Goal: Task Accomplishment & Management: Manage account settings

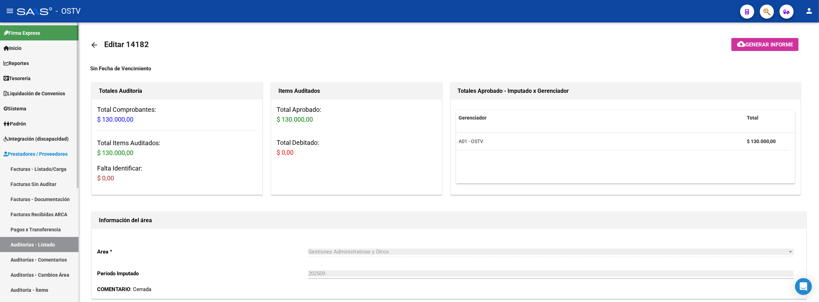
scroll to position [322, 0]
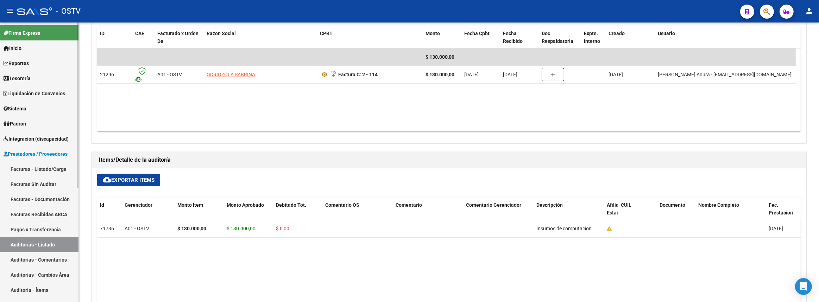
click at [40, 128] on link "Padrón" at bounding box center [39, 123] width 79 height 15
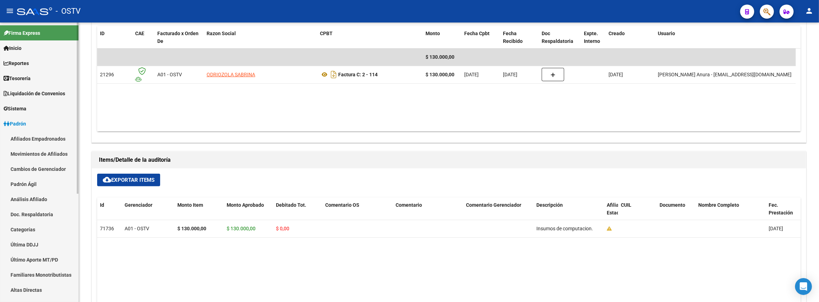
click at [38, 184] on link "Padrón Ágil" at bounding box center [39, 184] width 79 height 15
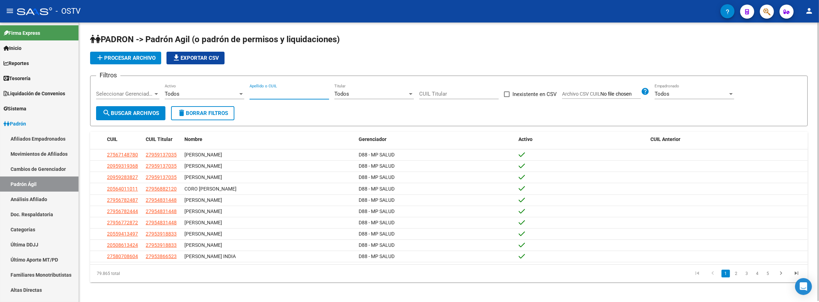
click at [294, 92] on input "Apellido o CUIL" at bounding box center [290, 94] width 80 height 6
paste input "30992297"
type input "30992297"
click at [152, 108] on button "search Buscar Archivos" at bounding box center [130, 113] width 69 height 14
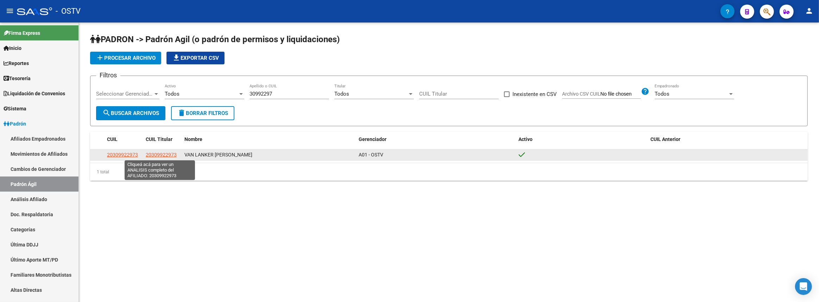
click at [156, 152] on span "20309922973" at bounding box center [161, 155] width 31 height 6
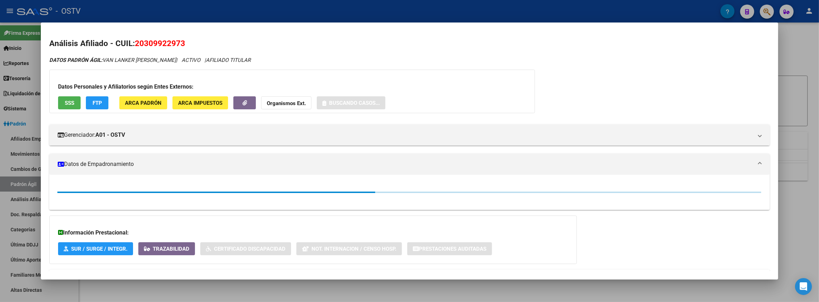
scroll to position [31, 0]
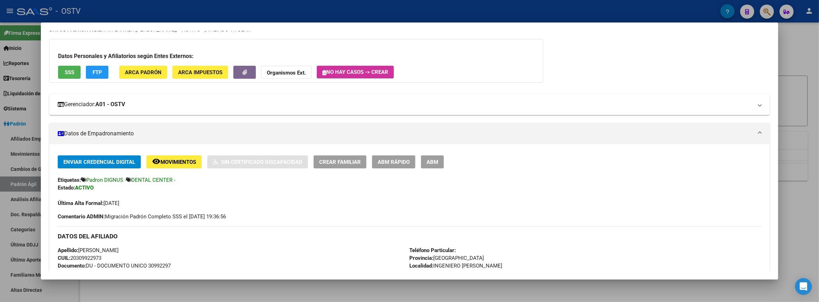
click at [154, 102] on mat-panel-title "Gerenciador: A01 - OSTV" at bounding box center [405, 104] width 695 height 8
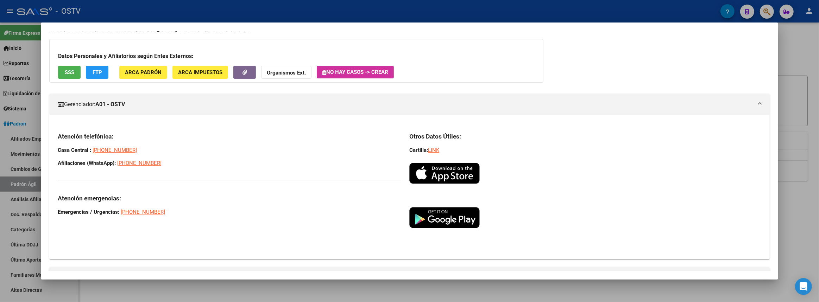
click at [154, 102] on mat-panel-title "Gerenciador: A01 - OSTV" at bounding box center [405, 104] width 695 height 8
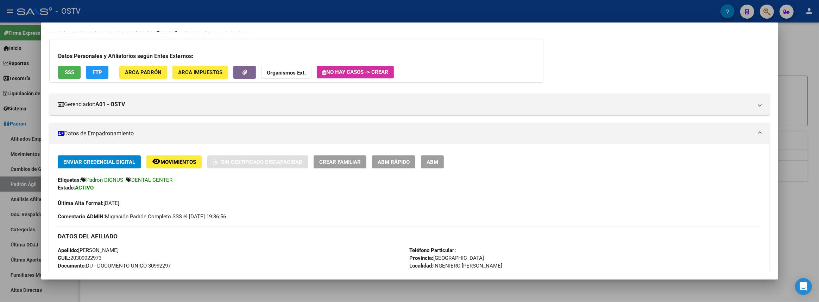
scroll to position [222, 0]
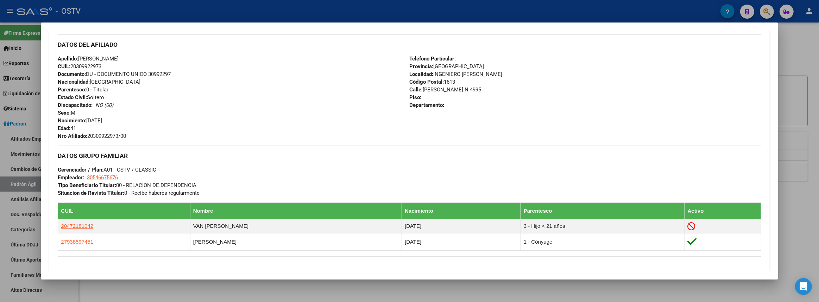
drag, startPoint x: 59, startPoint y: 43, endPoint x: 253, endPoint y: 169, distance: 231.4
click at [253, 169] on div "Enviar Credencial Digital remove_red_eye Movimientos Sin Certificado Discapacid…" at bounding box center [409, 143] width 703 height 358
copy div "DATOS DEL AFILIADO Apellido: HORACIO AMARO VAN LANKER CUIL: 20309922973 Documen…"
click at [819, 133] on div at bounding box center [409, 151] width 819 height 302
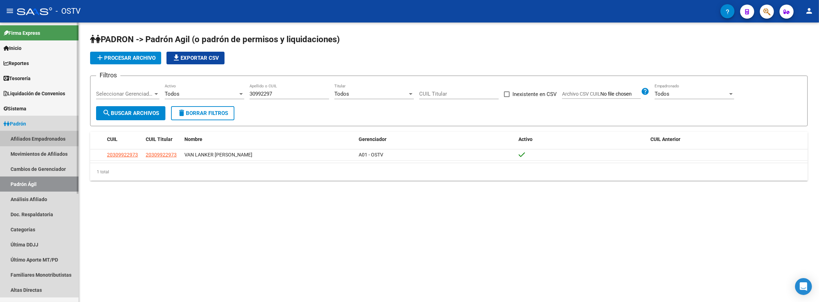
click at [35, 136] on link "Afiliados Empadronados" at bounding box center [39, 138] width 79 height 15
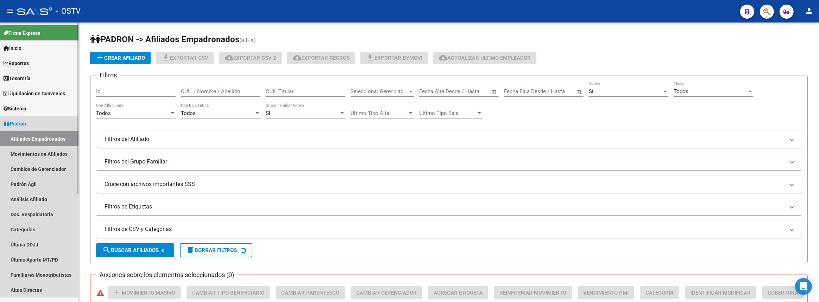
click at [21, 119] on link "Padrón" at bounding box center [39, 123] width 79 height 15
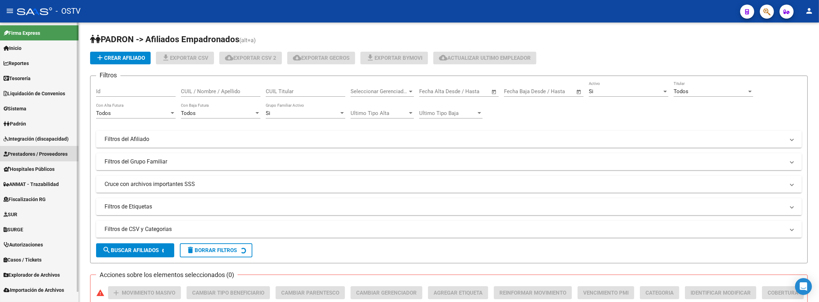
click at [26, 157] on link "Prestadores / Proveedores" at bounding box center [39, 153] width 79 height 15
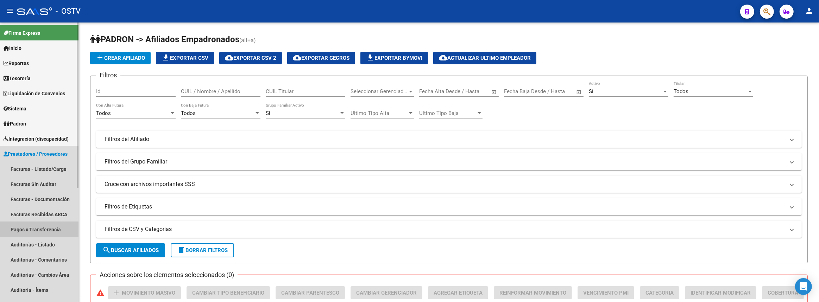
click at [32, 230] on link "Pagos x Transferencia" at bounding box center [39, 229] width 79 height 15
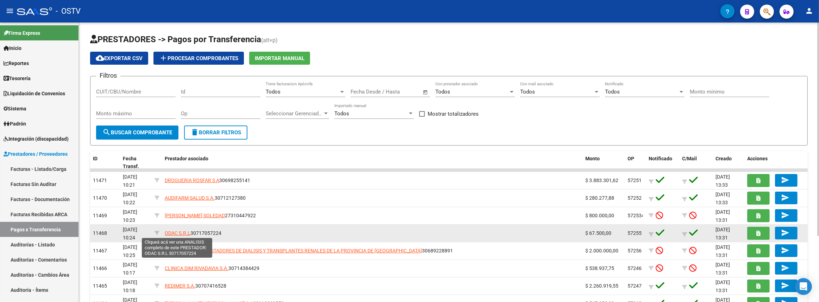
click at [174, 231] on span "ODAC S.R.L" at bounding box center [178, 234] width 26 height 6
type textarea "30717057224"
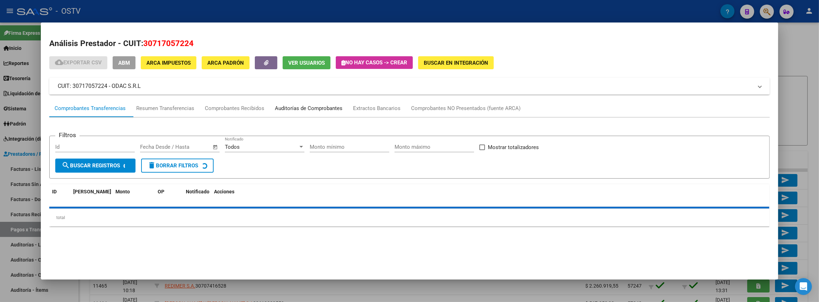
click at [313, 107] on div "Auditorías de Comprobantes" at bounding box center [309, 109] width 68 height 8
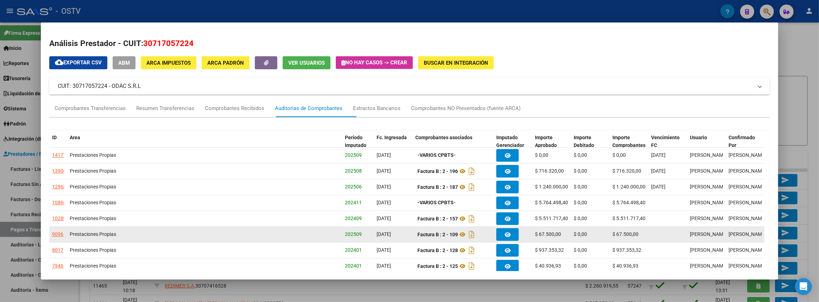
click at [62, 235] on div "9096" at bounding box center [57, 235] width 11 height 8
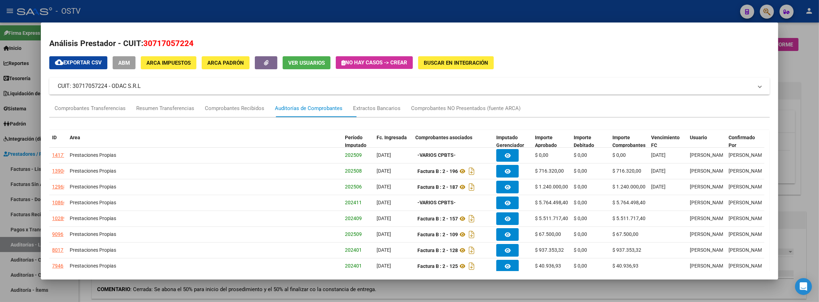
click at [813, 166] on div at bounding box center [409, 151] width 819 height 302
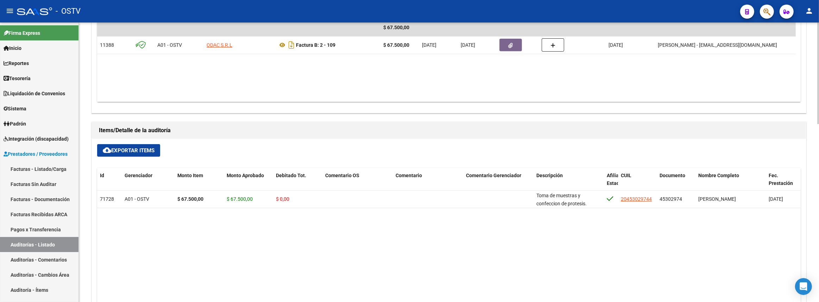
scroll to position [224, 0]
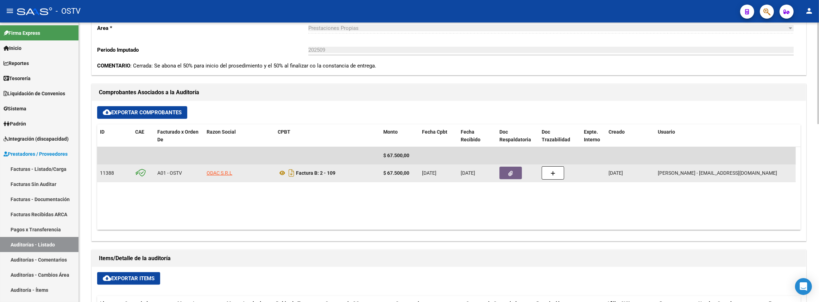
click at [517, 172] on button "button" at bounding box center [511, 173] width 23 height 13
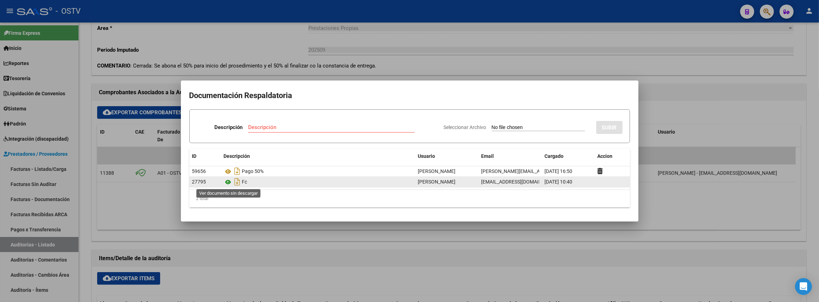
click at [227, 181] on icon at bounding box center [228, 182] width 9 height 8
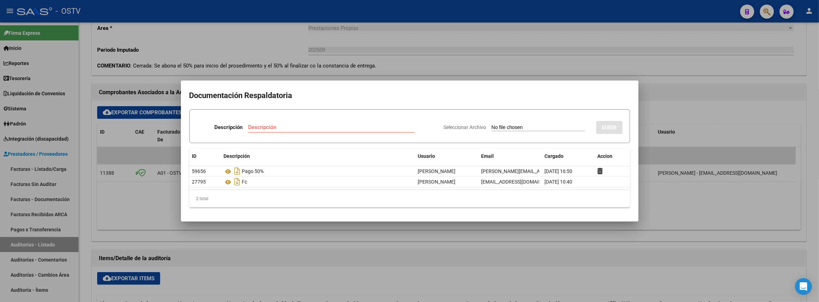
click at [560, 51] on div at bounding box center [409, 151] width 819 height 302
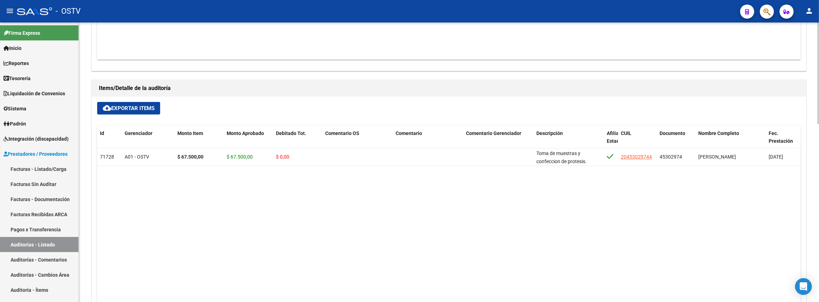
scroll to position [266, 0]
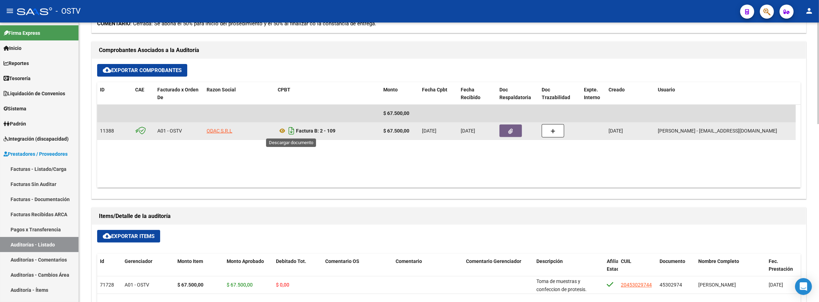
click at [290, 132] on icon "Descargar documento" at bounding box center [291, 130] width 9 height 11
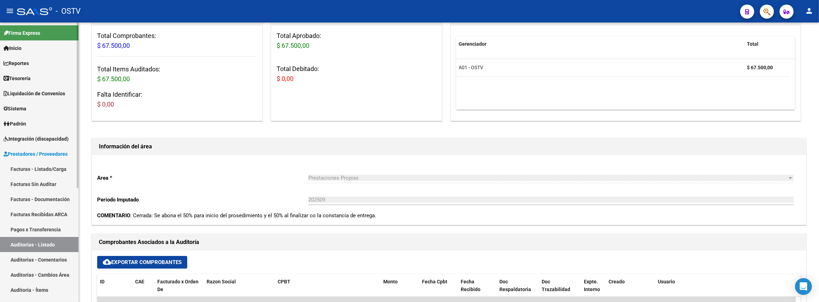
click at [31, 128] on link "Padrón" at bounding box center [39, 123] width 79 height 15
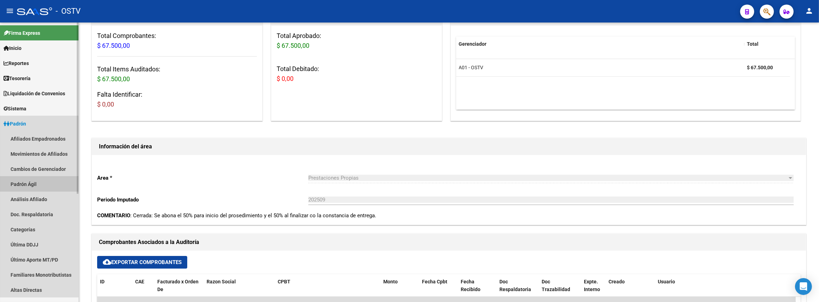
click at [33, 182] on link "Padrón Ágil" at bounding box center [39, 184] width 79 height 15
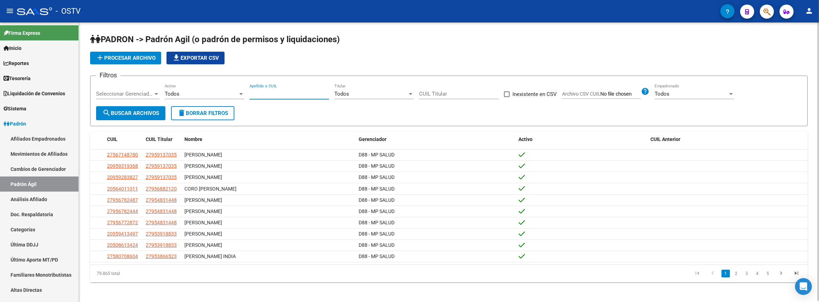
click at [278, 94] on input "Apellido o CUIL" at bounding box center [290, 94] width 80 height 6
paste input "40784483"
type input "40784483"
click at [140, 116] on button "search Buscar Archivos" at bounding box center [130, 113] width 69 height 14
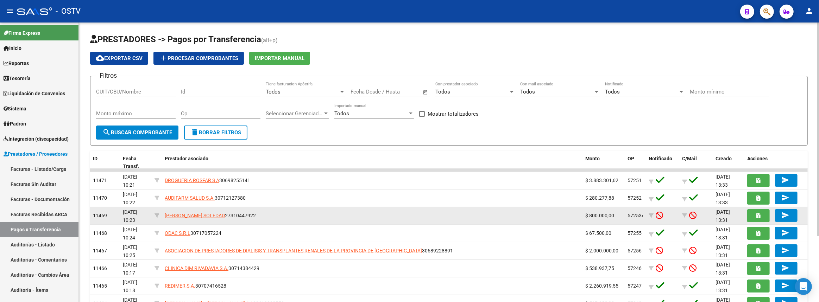
scroll to position [64, 0]
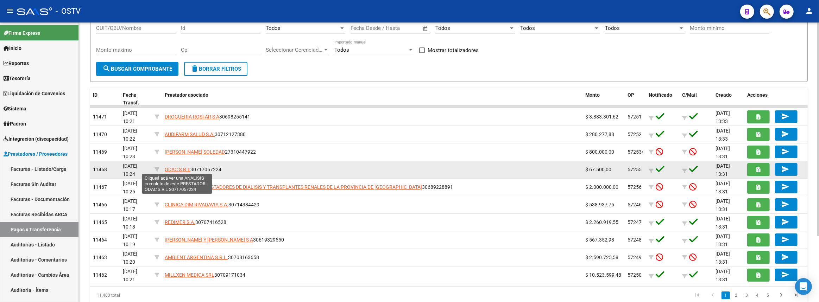
click at [178, 167] on span "ODAC S.R.L" at bounding box center [178, 170] width 26 height 6
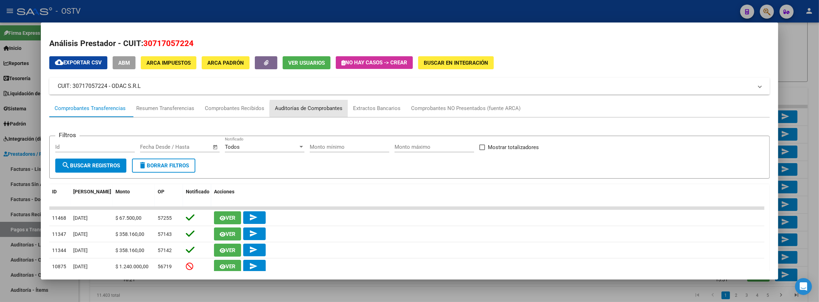
click at [328, 109] on div "Auditorías de Comprobantes" at bounding box center [309, 109] width 68 height 8
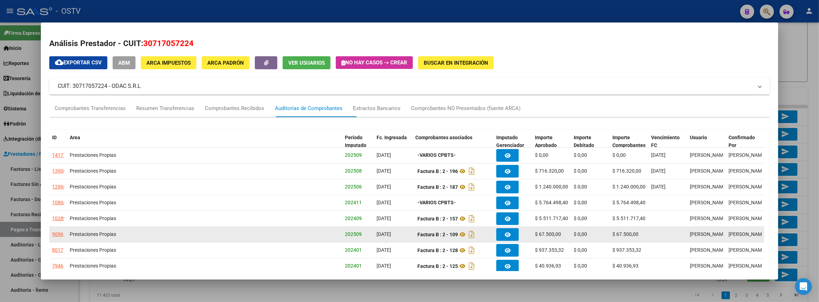
click at [58, 233] on div "9096" at bounding box center [57, 235] width 11 height 8
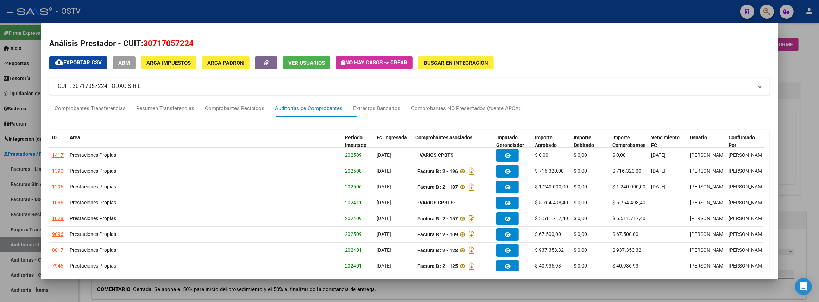
click at [815, 152] on div at bounding box center [409, 151] width 819 height 302
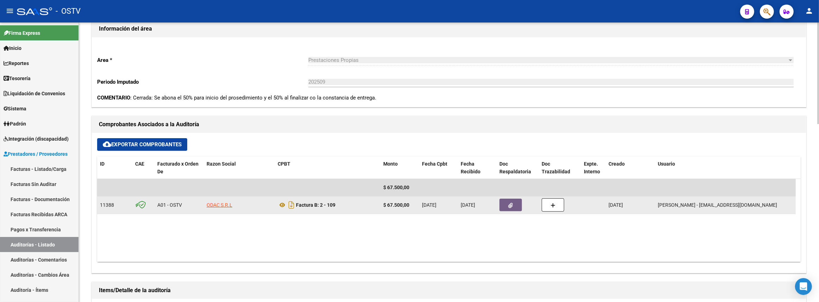
scroll to position [320, 0]
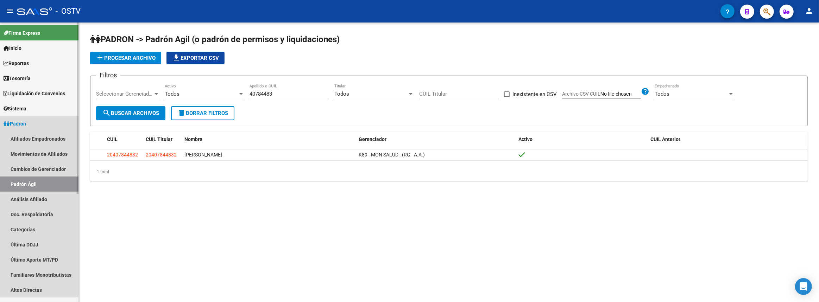
click at [24, 120] on span "Padrón" at bounding box center [15, 124] width 23 height 8
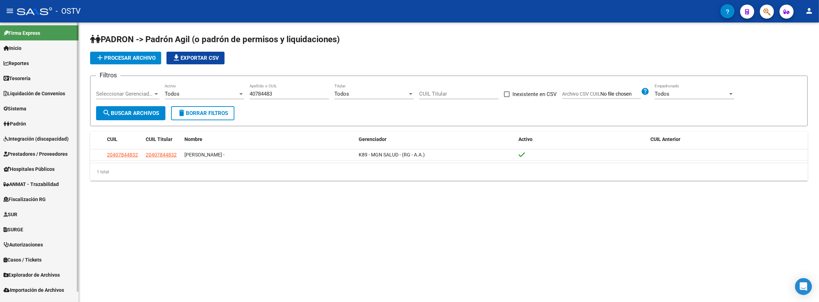
click at [25, 157] on span "Prestadores / Proveedores" at bounding box center [36, 154] width 64 height 8
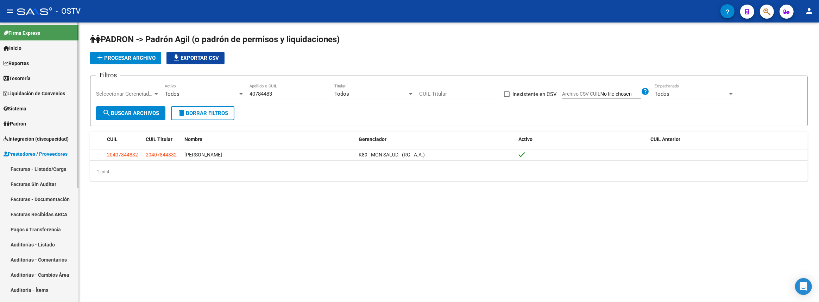
click at [33, 244] on link "Auditorías - Listado" at bounding box center [39, 244] width 79 height 15
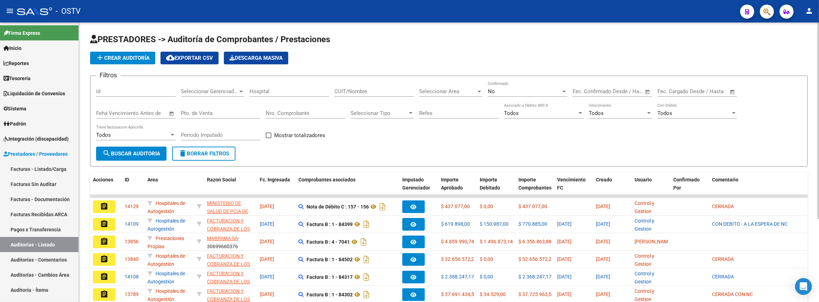
click at [374, 88] on input "CUIT/Nombre" at bounding box center [374, 91] width 80 height 6
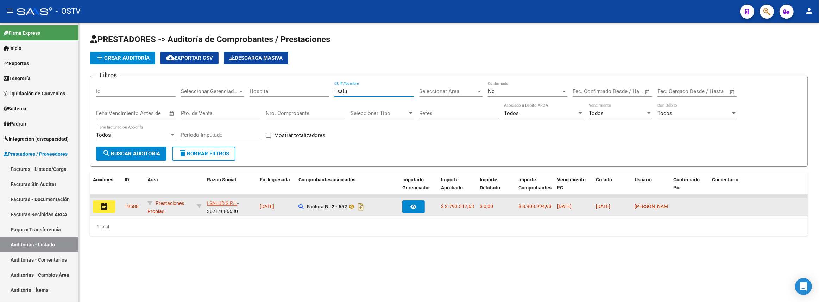
type input "i salu"
click at [101, 208] on mat-icon "assignment" at bounding box center [104, 206] width 8 height 8
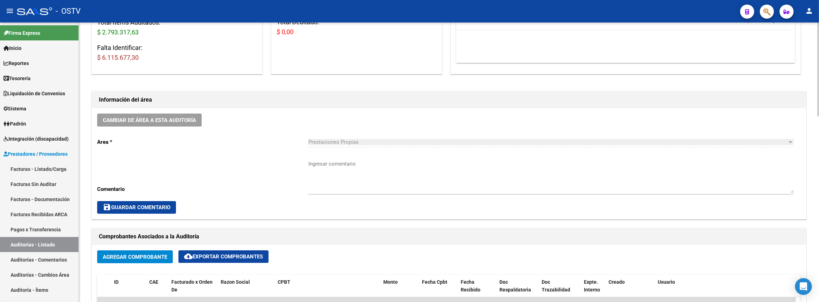
scroll to position [296, 0]
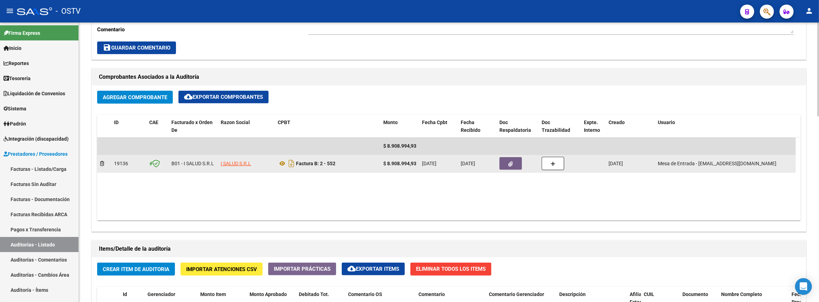
drag, startPoint x: 171, startPoint y: 161, endPoint x: 446, endPoint y: 164, distance: 275.3
click at [446, 164] on div "19136 B01 - I SALUD S.R.L I SALUD S.R.L Factura B: 2 - 552 $ 8.908.994,93 21/04…" at bounding box center [446, 164] width 699 height 18
copy div "B01 - I SALUD S.R.L I SALUD S.R.L Factura B: 2 - 552 $ 8.908.994,93 21/04/2025"
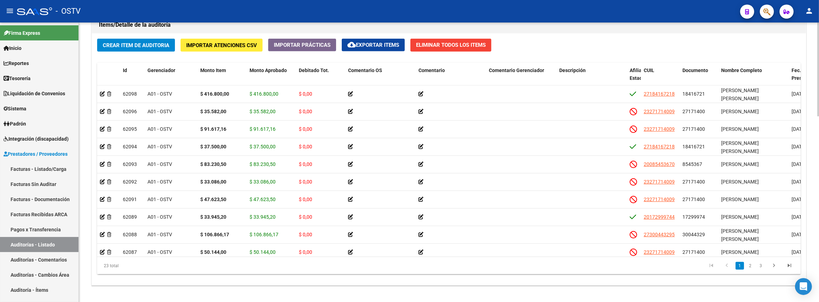
scroll to position [456, 0]
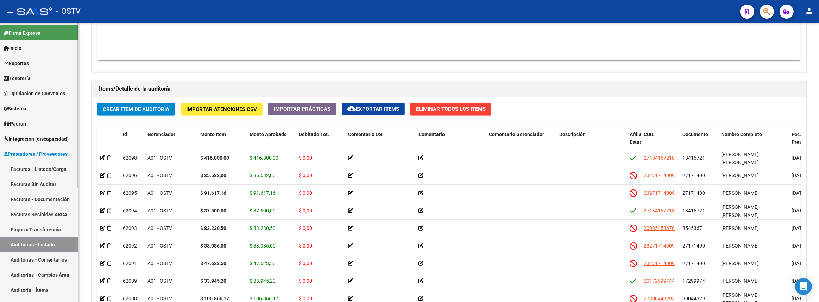
drag, startPoint x: 50, startPoint y: 170, endPoint x: 48, endPoint y: 207, distance: 37.4
click at [50, 170] on link "Facturas - Listado/Carga" at bounding box center [39, 169] width 79 height 15
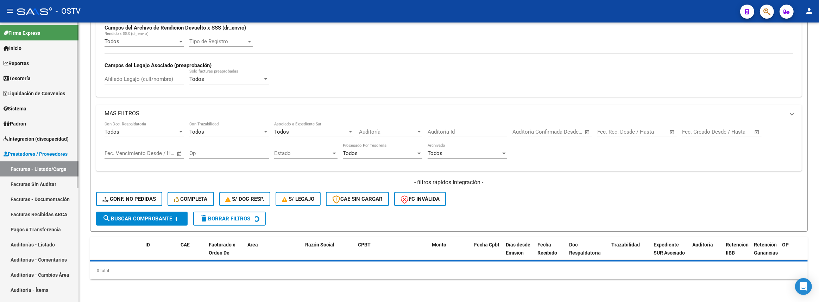
scroll to position [15, 0]
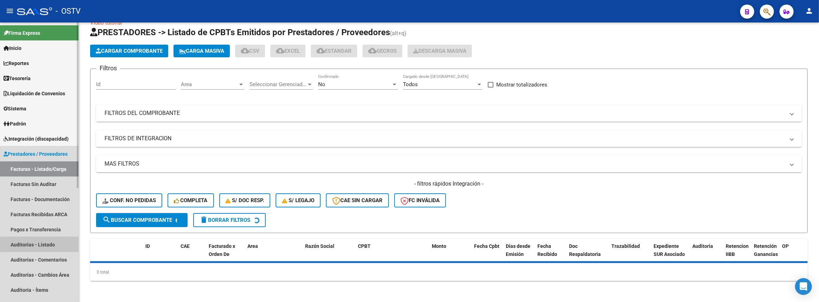
click at [40, 246] on link "Auditorías - Listado" at bounding box center [39, 244] width 79 height 15
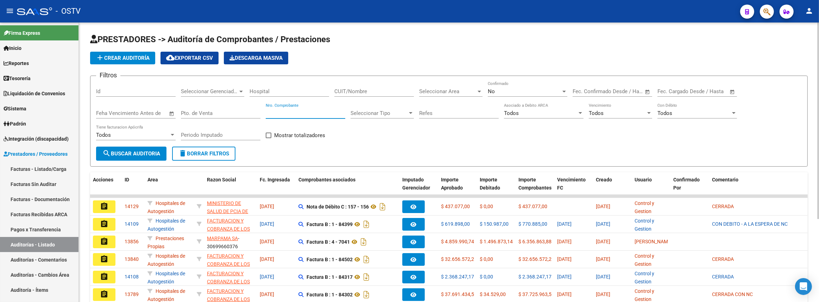
click at [285, 110] on input "Nro. Comprobante" at bounding box center [306, 113] width 80 height 6
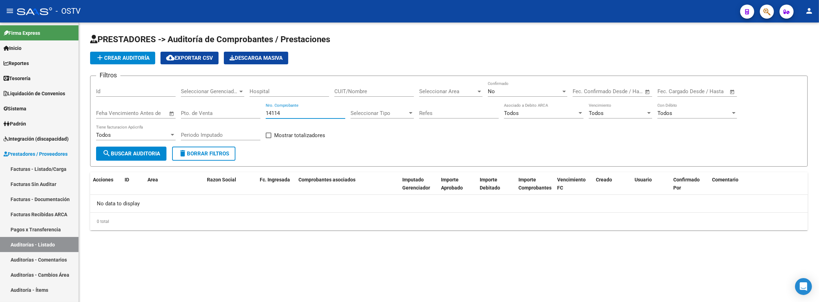
type input "14114"
click at [539, 92] on div "No" at bounding box center [524, 91] width 73 height 6
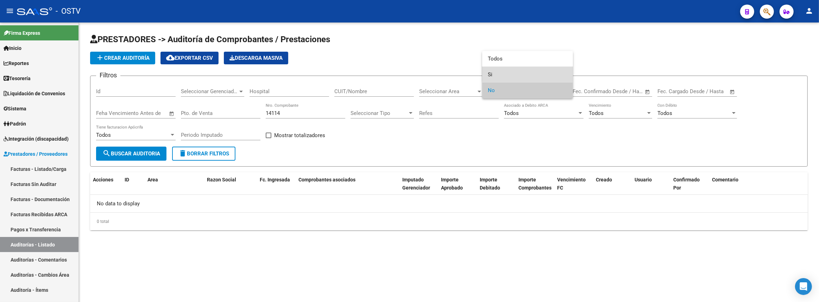
click at [529, 73] on span "Si" at bounding box center [528, 75] width 80 height 16
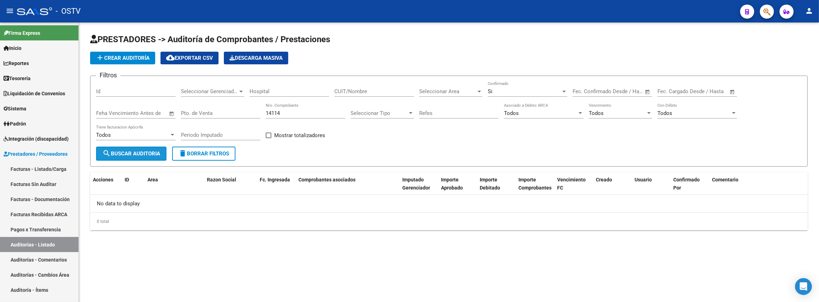
click at [140, 153] on span "search Buscar Auditoria" at bounding box center [131, 154] width 58 height 6
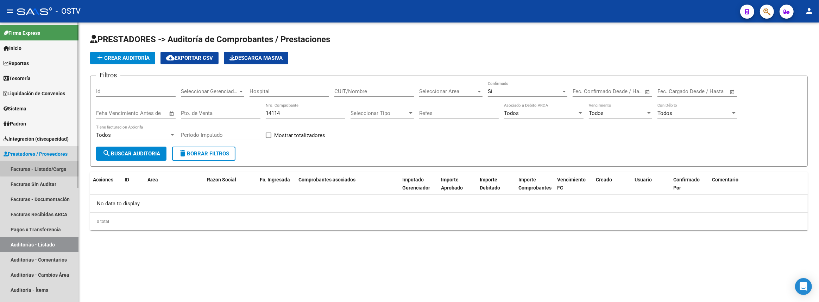
click at [59, 162] on link "Facturas - Listado/Carga" at bounding box center [39, 169] width 79 height 15
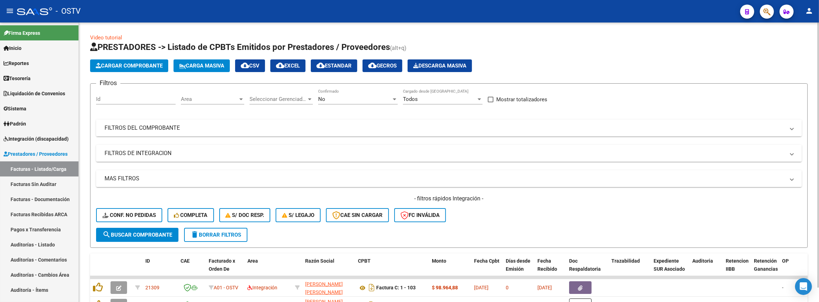
click at [269, 128] on mat-panel-title "FILTROS DEL COMPROBANTE" at bounding box center [445, 128] width 680 height 8
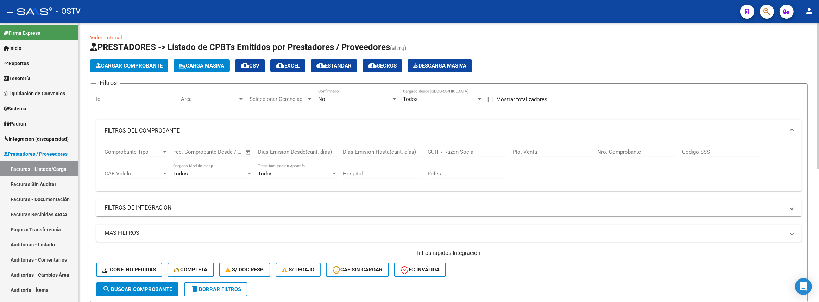
click at [615, 149] on input "Nro. Comprobante" at bounding box center [637, 152] width 80 height 6
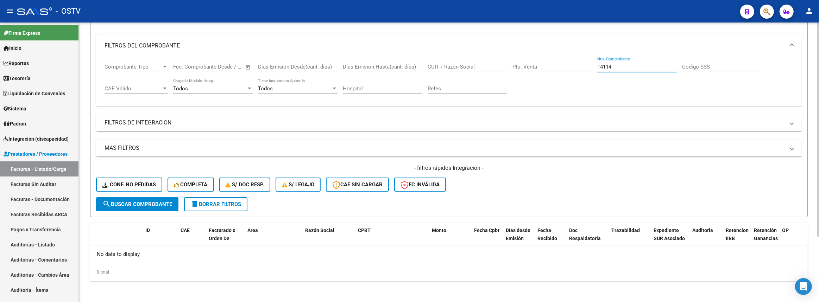
type input "14114"
click at [107, 205] on mat-icon "search" at bounding box center [106, 204] width 8 height 8
drag, startPoint x: 54, startPoint y: 241, endPoint x: 68, endPoint y: 210, distance: 33.9
click at [54, 241] on link "Auditorías - Listado" at bounding box center [39, 244] width 79 height 15
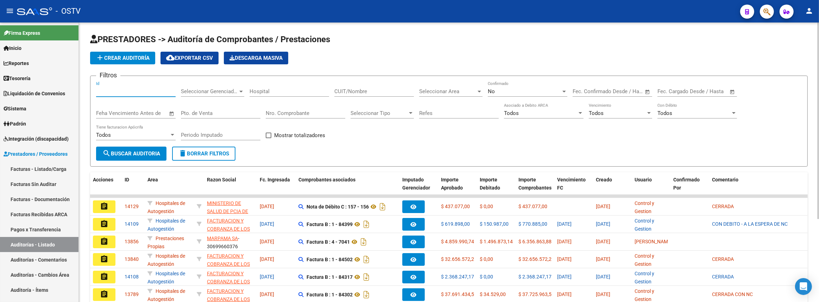
click at [121, 93] on input "Id" at bounding box center [136, 91] width 80 height 6
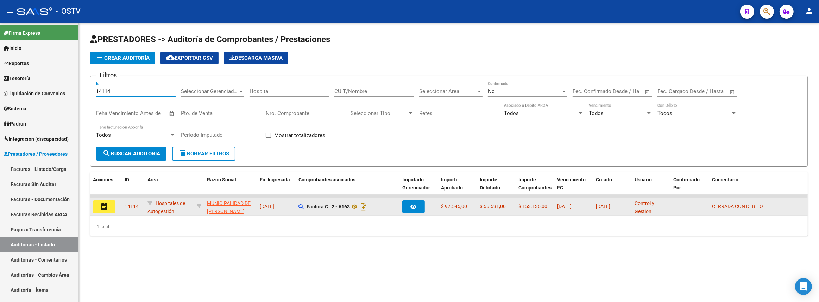
type input "14114"
click at [108, 206] on button "assignment" at bounding box center [104, 207] width 23 height 13
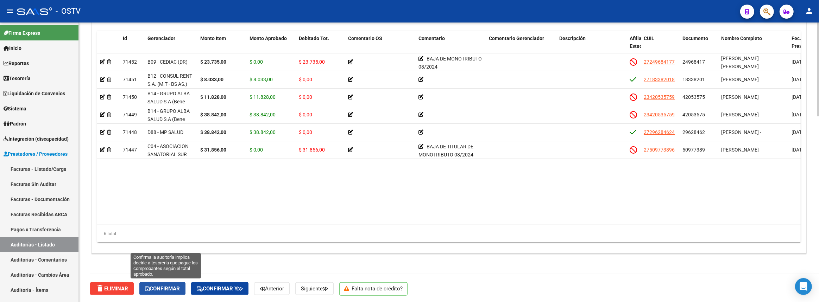
click at [175, 289] on span "Confirmar" at bounding box center [162, 289] width 35 height 6
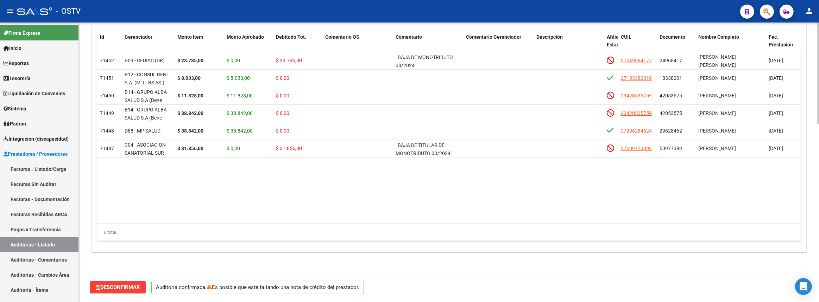
scroll to position [490, 0]
click at [62, 242] on link "Auditorías - Listado" at bounding box center [39, 244] width 79 height 15
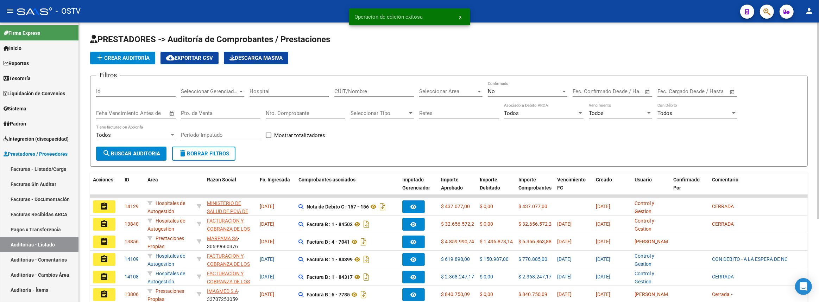
click at [310, 112] on input "Nro. Comprobante" at bounding box center [306, 113] width 80 height 6
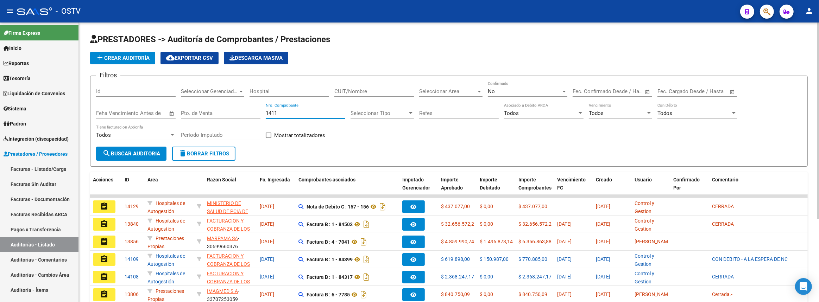
type input "14113"
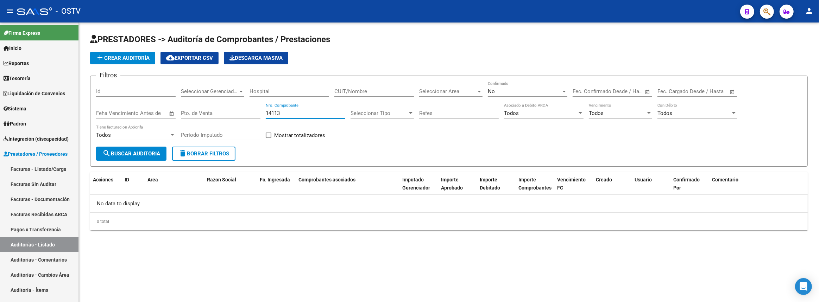
drag, startPoint x: 299, startPoint y: 111, endPoint x: 129, endPoint y: 121, distance: 170.3
click at [156, 121] on div "Filtros Id Seleccionar Gerenciador Seleccionar Gerenciador Hospital CUIT/Nombre…" at bounding box center [449, 114] width 706 height 65
click at [124, 88] on input "Id" at bounding box center [136, 91] width 80 height 6
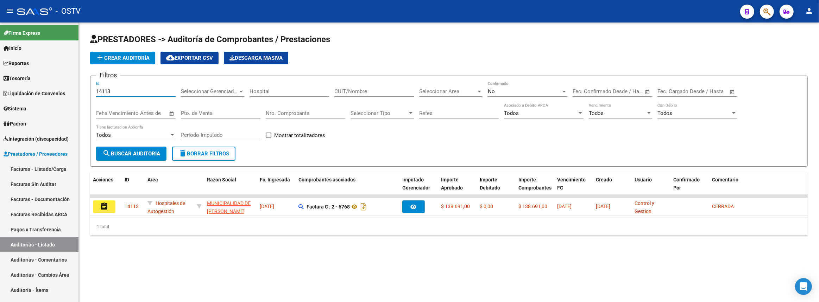
type input "14113"
click at [112, 204] on button "assignment" at bounding box center [104, 207] width 23 height 13
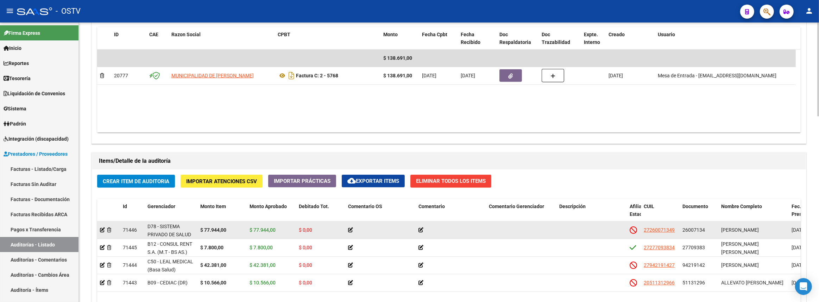
scroll to position [552, 0]
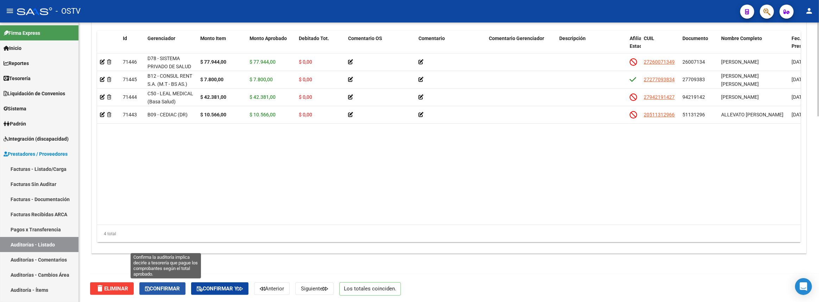
click at [167, 288] on span "Confirmar" at bounding box center [162, 289] width 35 height 6
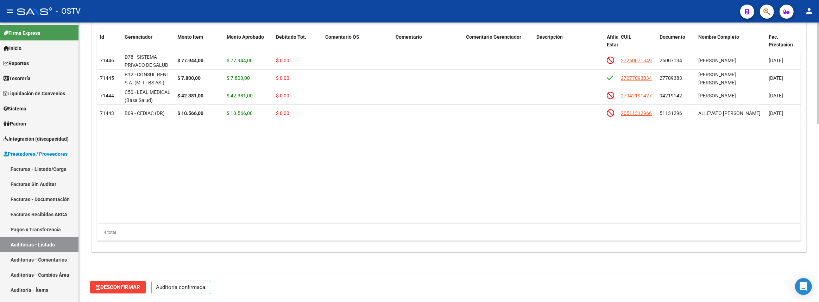
scroll to position [490, 0]
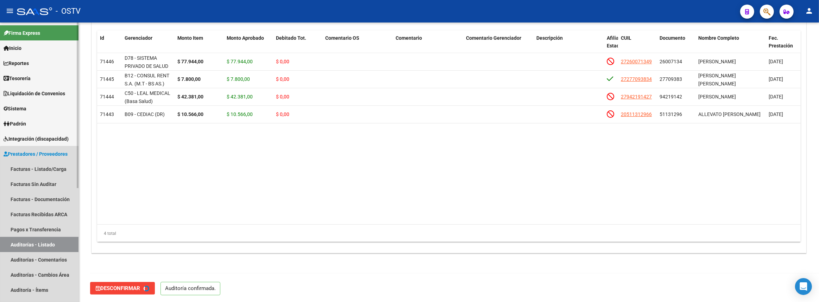
click at [64, 246] on link "Auditorías - Listado" at bounding box center [39, 244] width 79 height 15
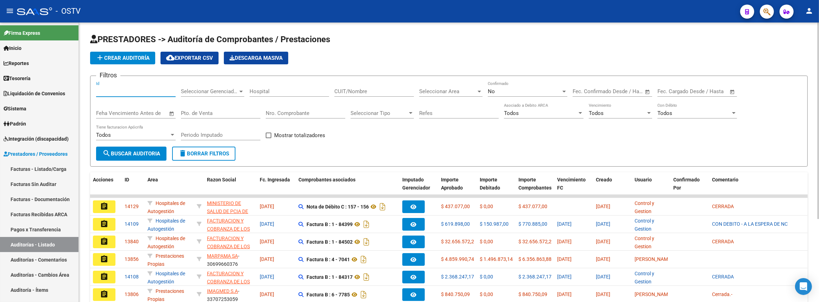
click at [148, 90] on input "Id" at bounding box center [136, 91] width 80 height 6
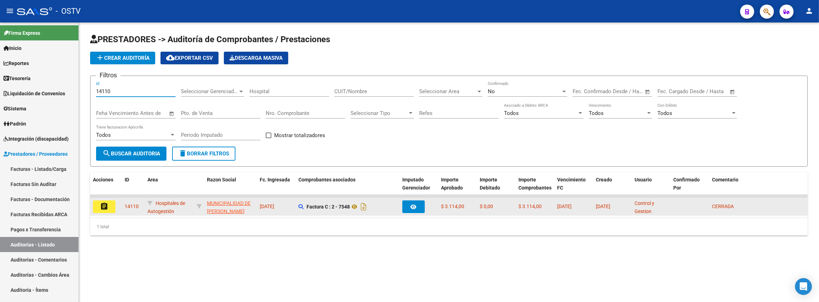
type input "14110"
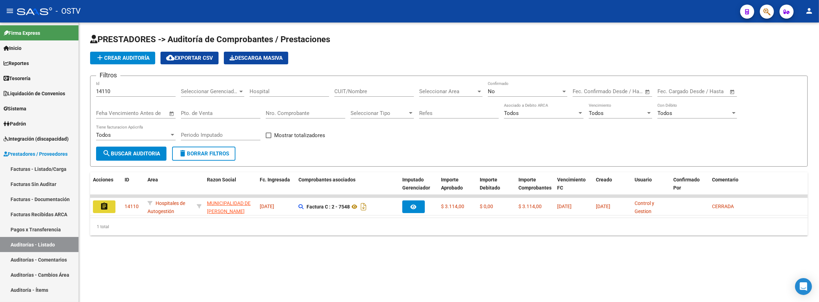
click at [100, 205] on mat-icon "assignment" at bounding box center [104, 206] width 8 height 8
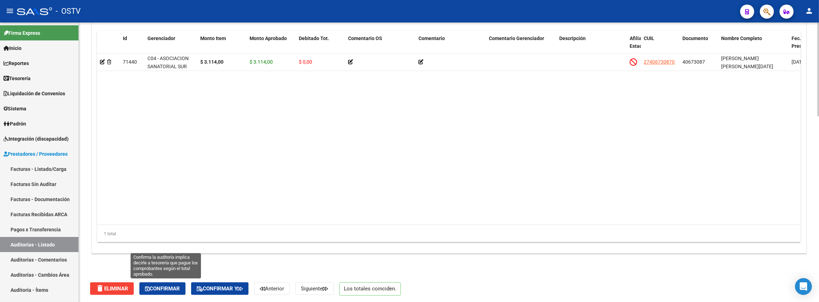
click at [176, 287] on span "Confirmar" at bounding box center [162, 289] width 35 height 6
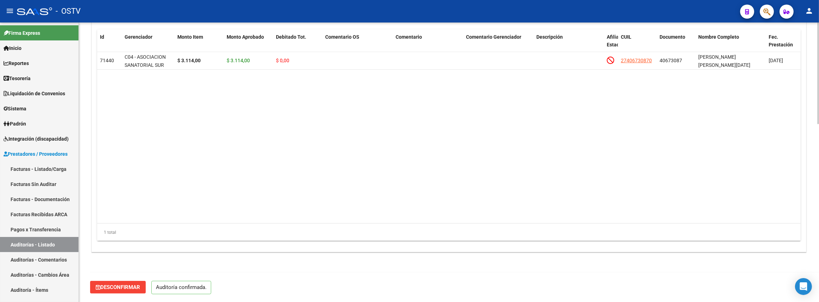
scroll to position [490, 0]
click at [63, 246] on link "Auditorías - Listado" at bounding box center [39, 244] width 79 height 15
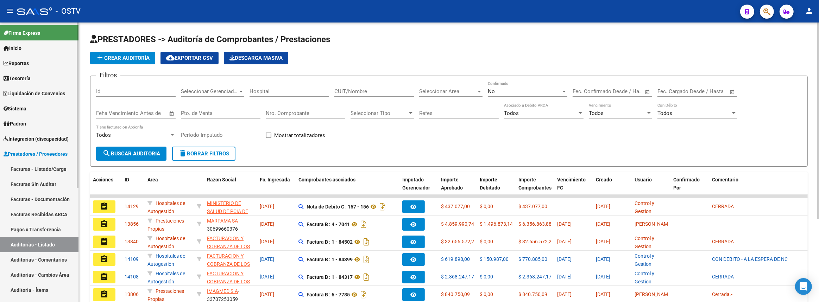
scroll to position [32, 0]
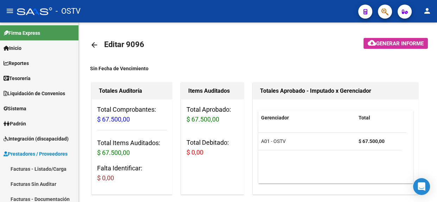
scroll to position [315, 0]
